Goal: Check status: Check status

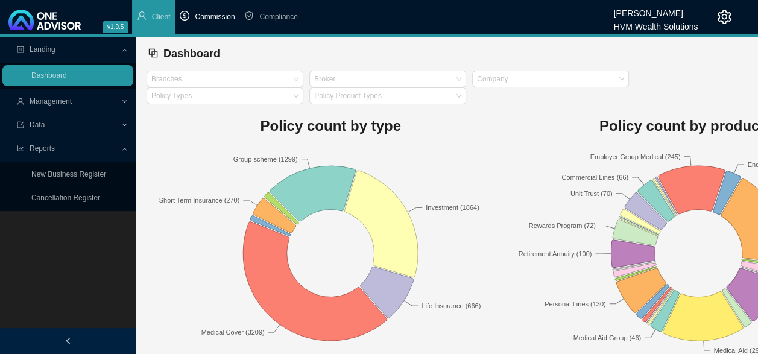
click at [207, 19] on span "Commission" at bounding box center [215, 17] width 40 height 8
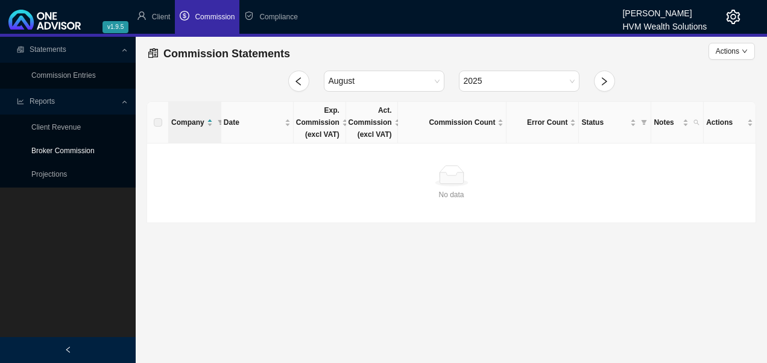
click at [59, 152] on link "Broker Commission" at bounding box center [62, 151] width 63 height 8
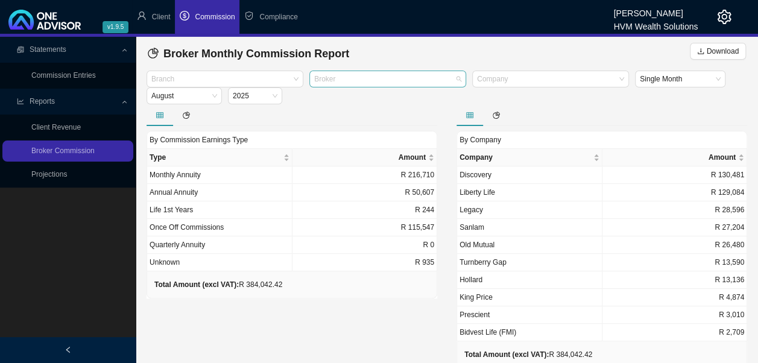
click at [397, 83] on div at bounding box center [382, 79] width 141 height 9
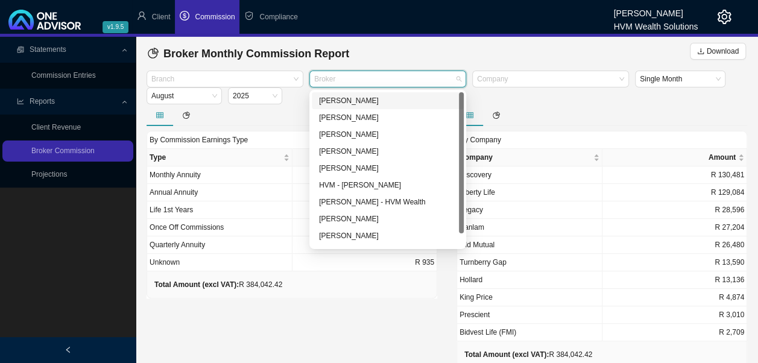
click at [348, 99] on div "[PERSON_NAME]" at bounding box center [388, 101] width 138 height 12
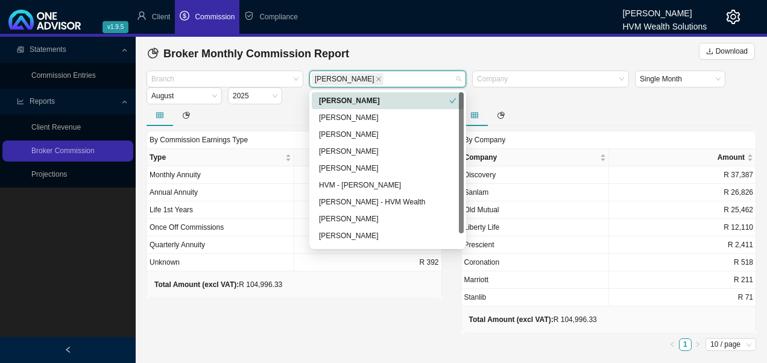
click at [577, 99] on div "Branch [PERSON_NAME] Company Single Month [DATE]" at bounding box center [452, 88] width 616 height 34
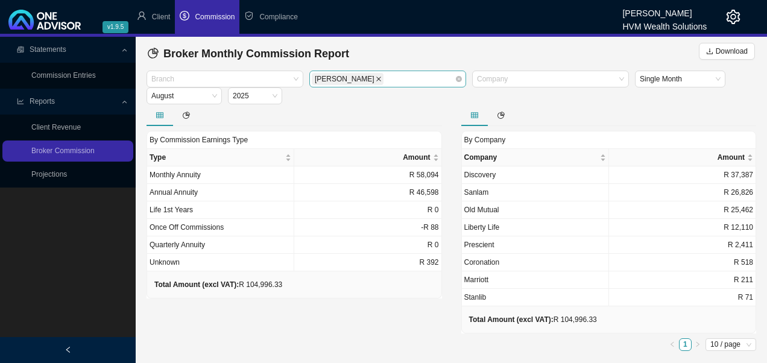
click at [376, 80] on icon "close" at bounding box center [379, 79] width 6 height 6
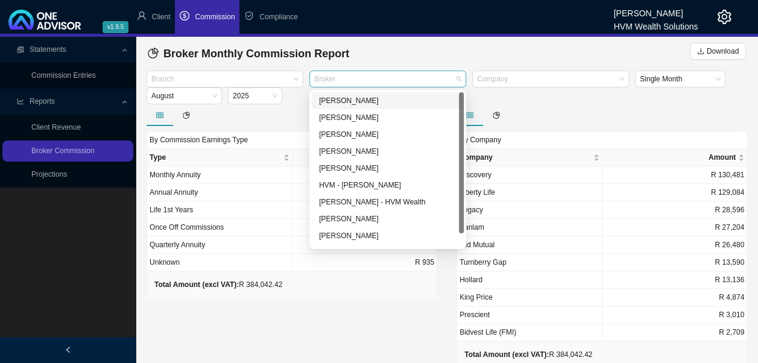
click at [456, 82] on div "Broker" at bounding box center [387, 79] width 157 height 17
click at [367, 219] on div "[PERSON_NAME]" at bounding box center [388, 219] width 138 height 12
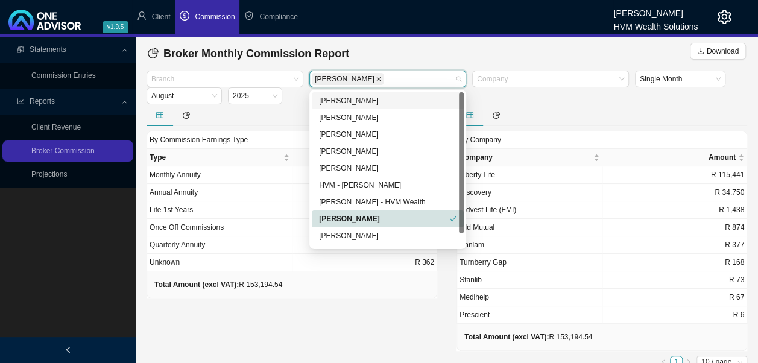
click at [376, 79] on icon "close" at bounding box center [379, 79] width 6 height 6
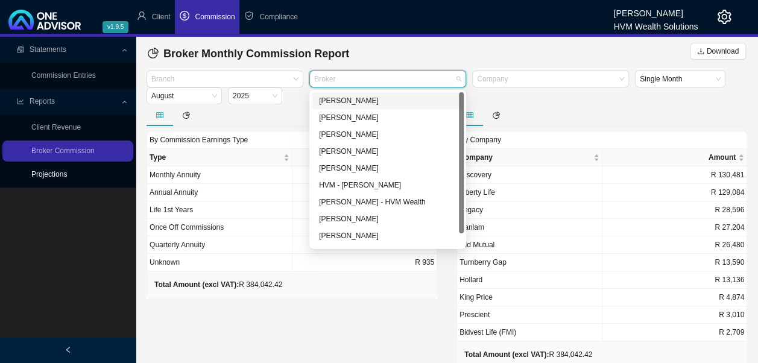
click at [62, 176] on link "Projections" at bounding box center [49, 174] width 36 height 8
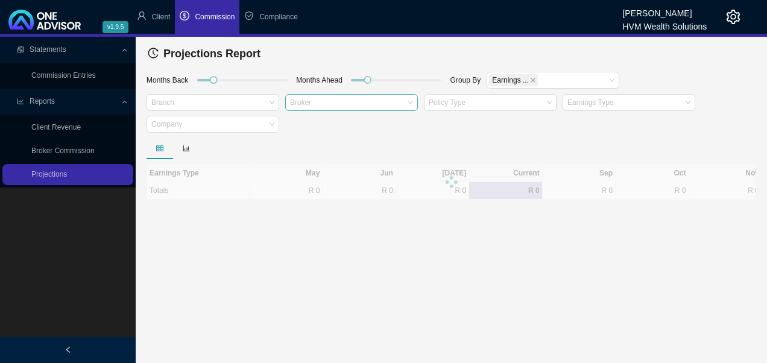
click at [409, 102] on div "Broker" at bounding box center [351, 102] width 133 height 17
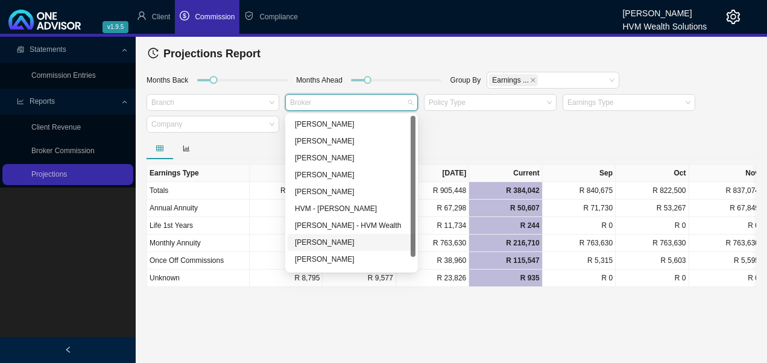
click at [343, 239] on div "[PERSON_NAME]" at bounding box center [351, 242] width 113 height 12
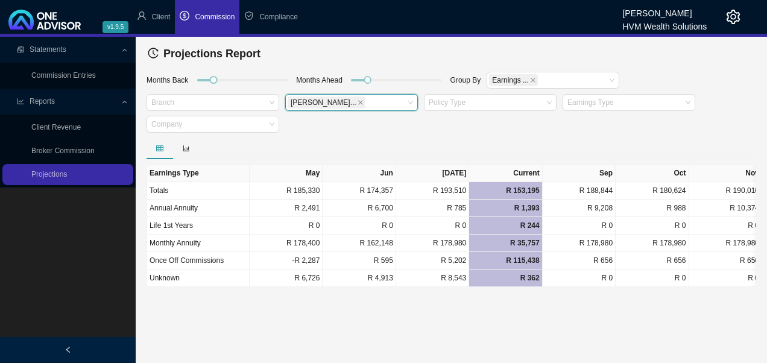
click at [461, 133] on div "Months Back Months Ahead Group By Earnings ... [PERSON_NAME] [PERSON_NAME] Pu..…" at bounding box center [452, 104] width 616 height 67
drag, startPoint x: 214, startPoint y: 81, endPoint x: 379, endPoint y: 86, distance: 164.7
click at [378, 85] on div "Months Back Months Ahead Group By Earnings ... [PERSON_NAME] Pu... Policy Type …" at bounding box center [452, 104] width 616 height 67
